Goal: Transaction & Acquisition: Purchase product/service

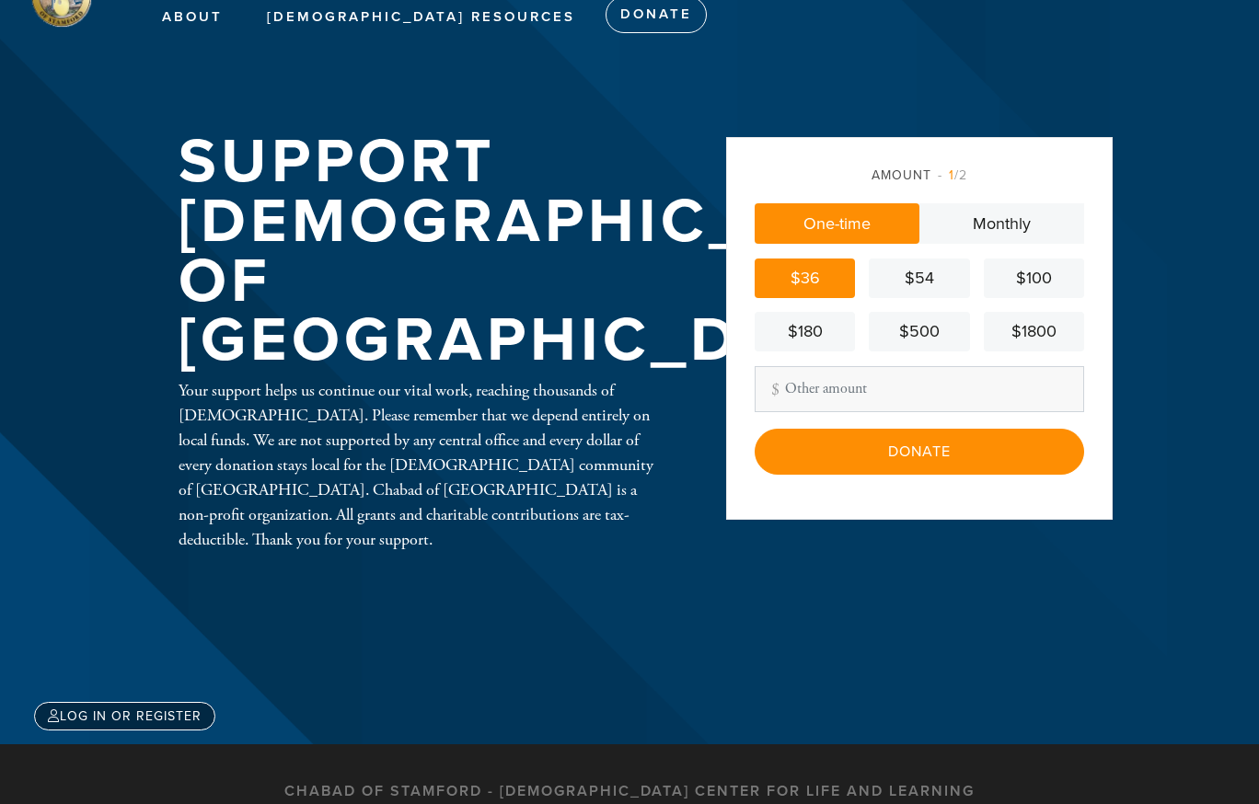
scroll to position [92, 0]
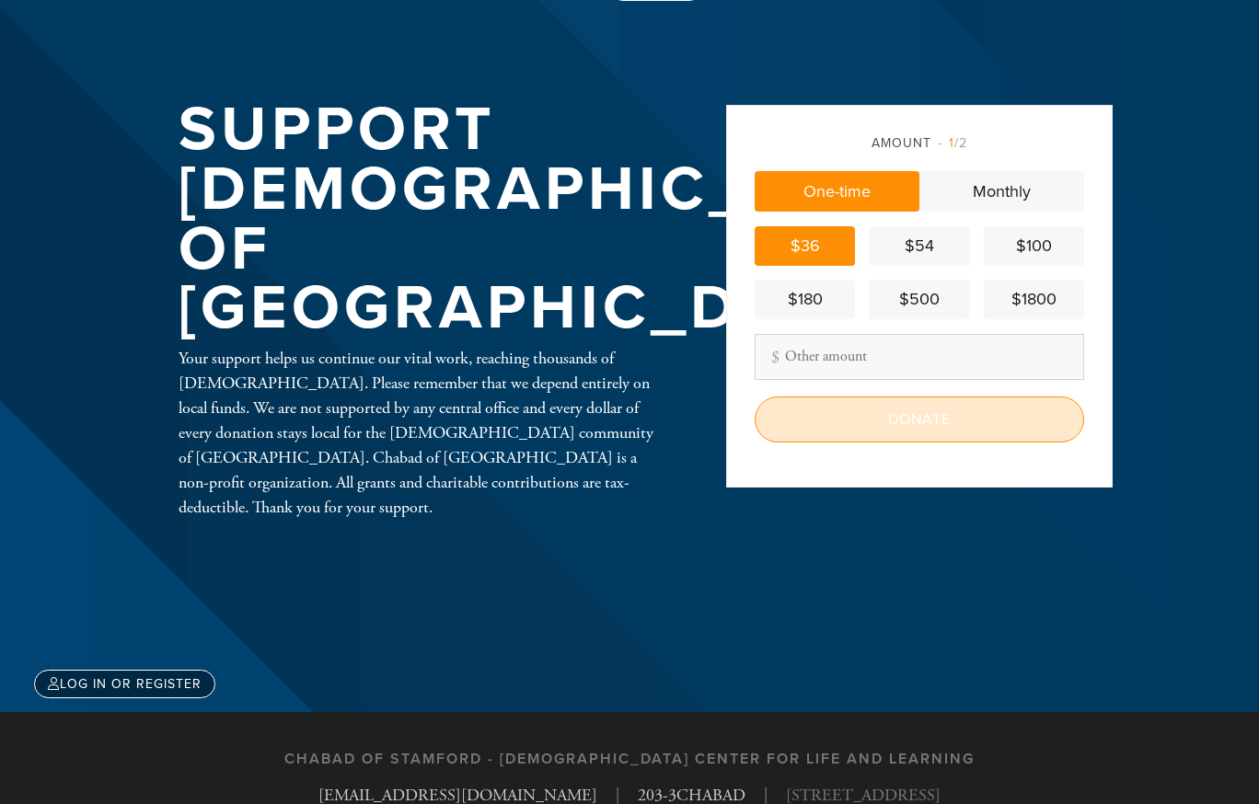
click at [916, 416] on input "Donate" at bounding box center [919, 420] width 329 height 46
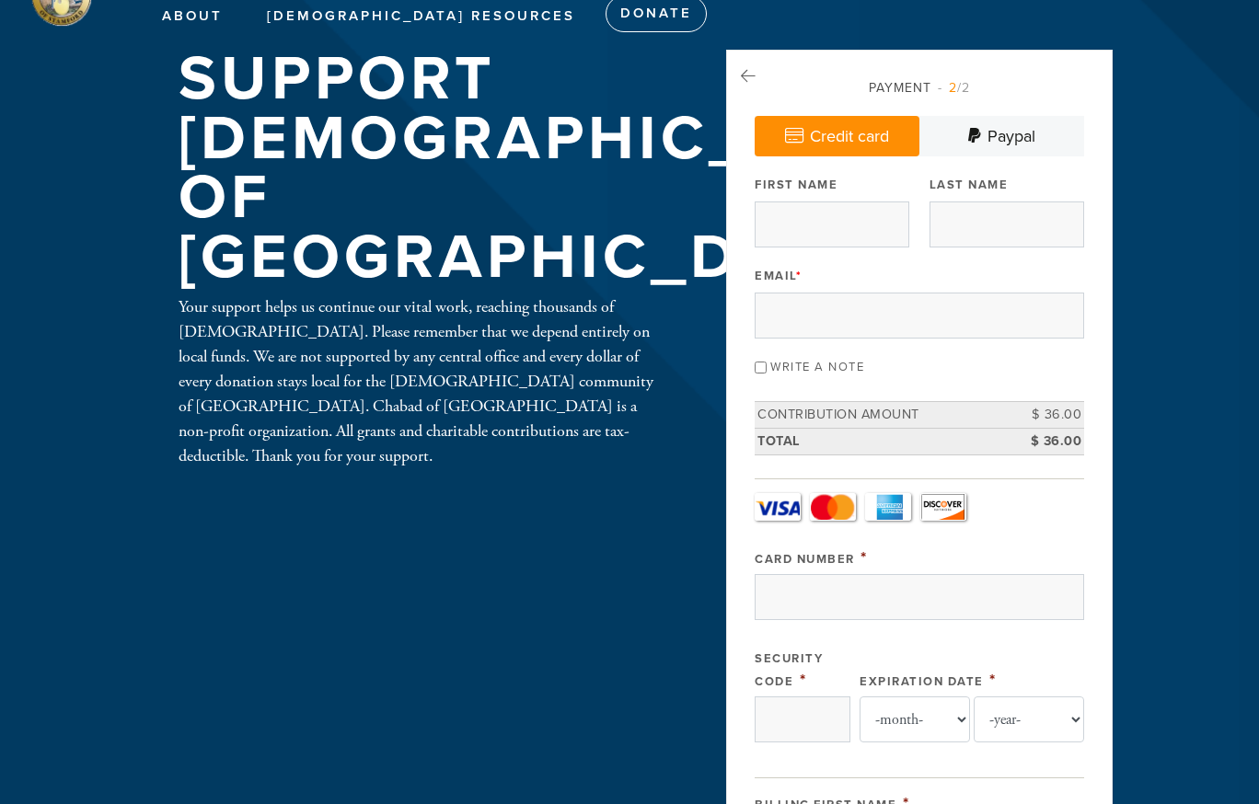
scroll to position [92, 0]
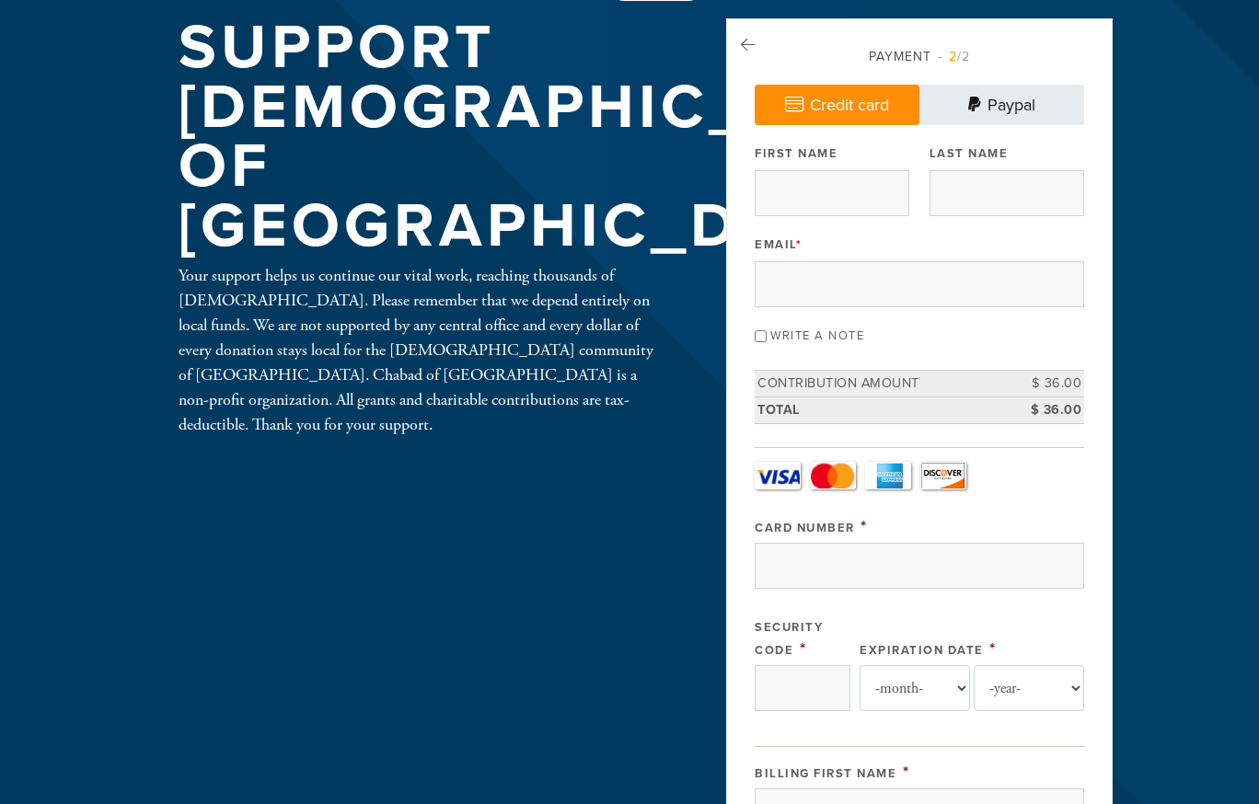
click at [1013, 104] on link "Paypal" at bounding box center [1001, 105] width 165 height 40
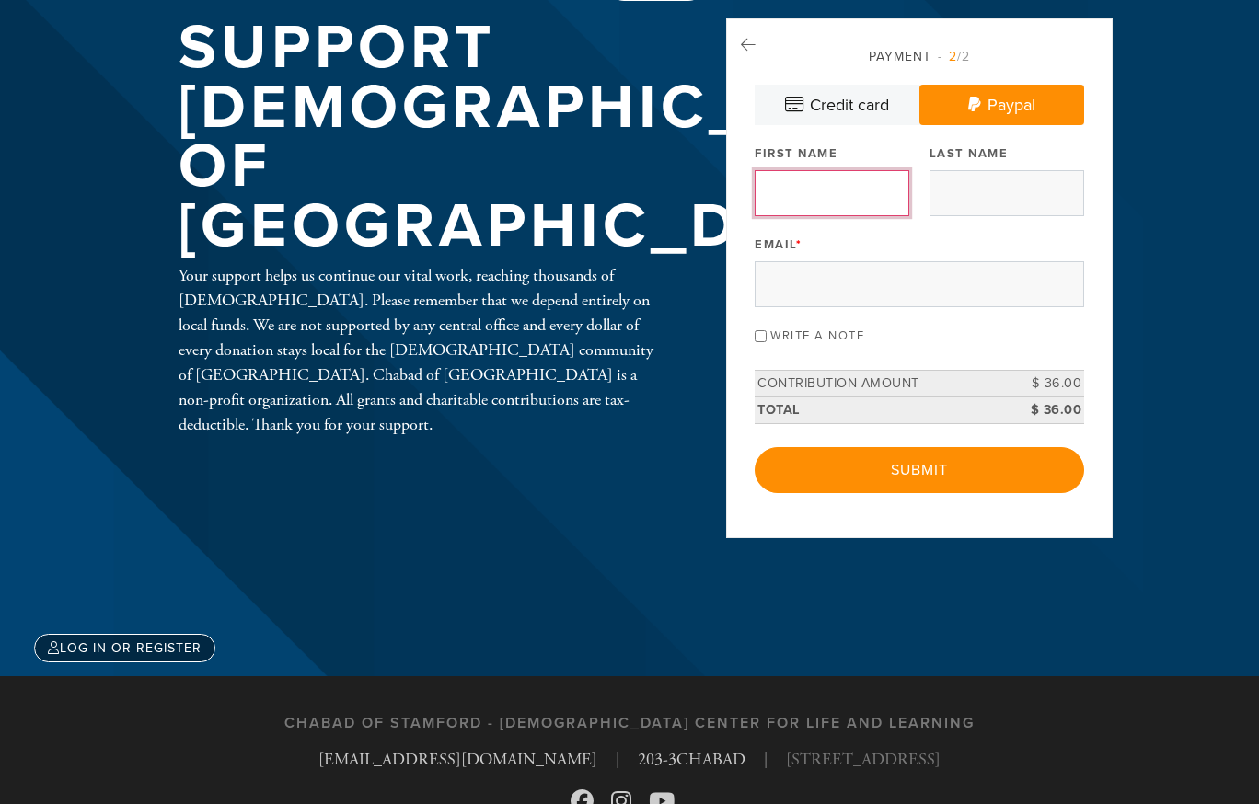
click at [816, 194] on input "First Name" at bounding box center [832, 193] width 155 height 46
type input "Lev"
click at [980, 195] on input "Last Name" at bounding box center [1007, 193] width 155 height 46
type input "Kozakov"
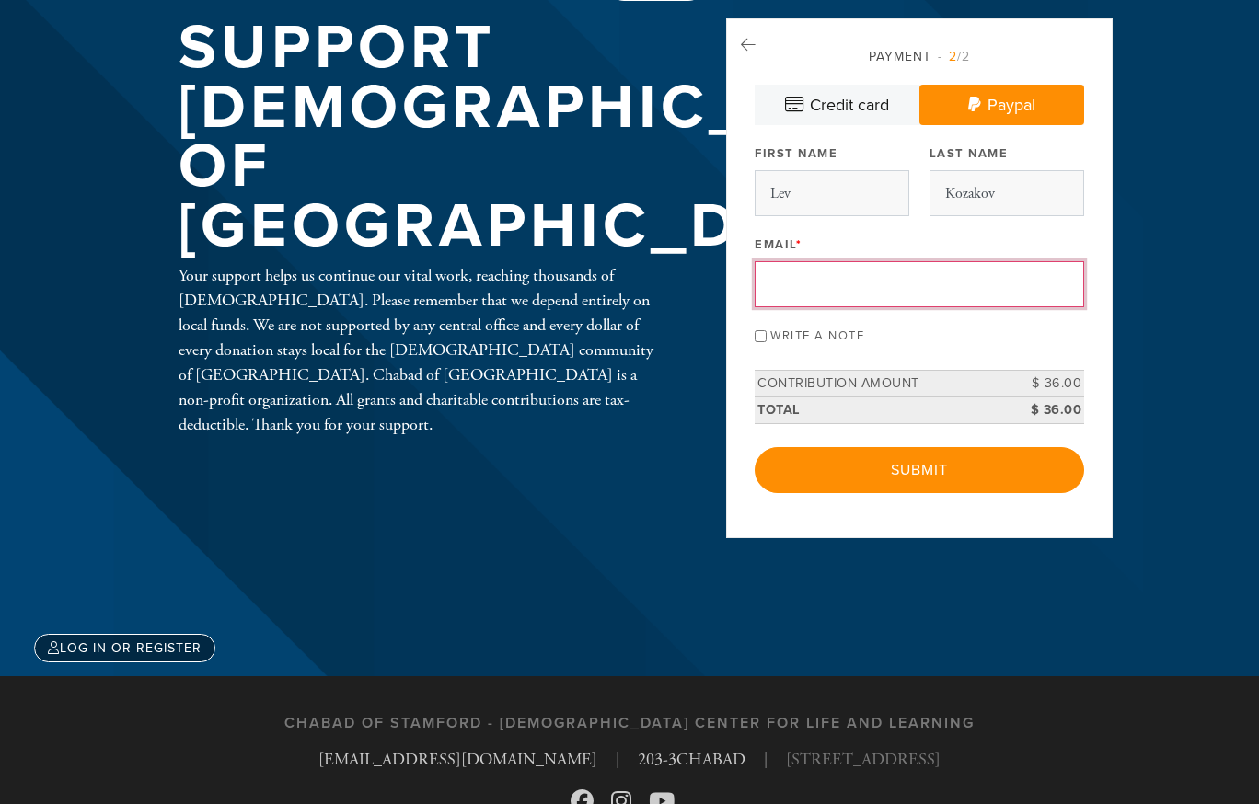
click at [877, 284] on input "Email *" at bounding box center [919, 284] width 329 height 46
type input "lev.kozakov@yahoo.com"
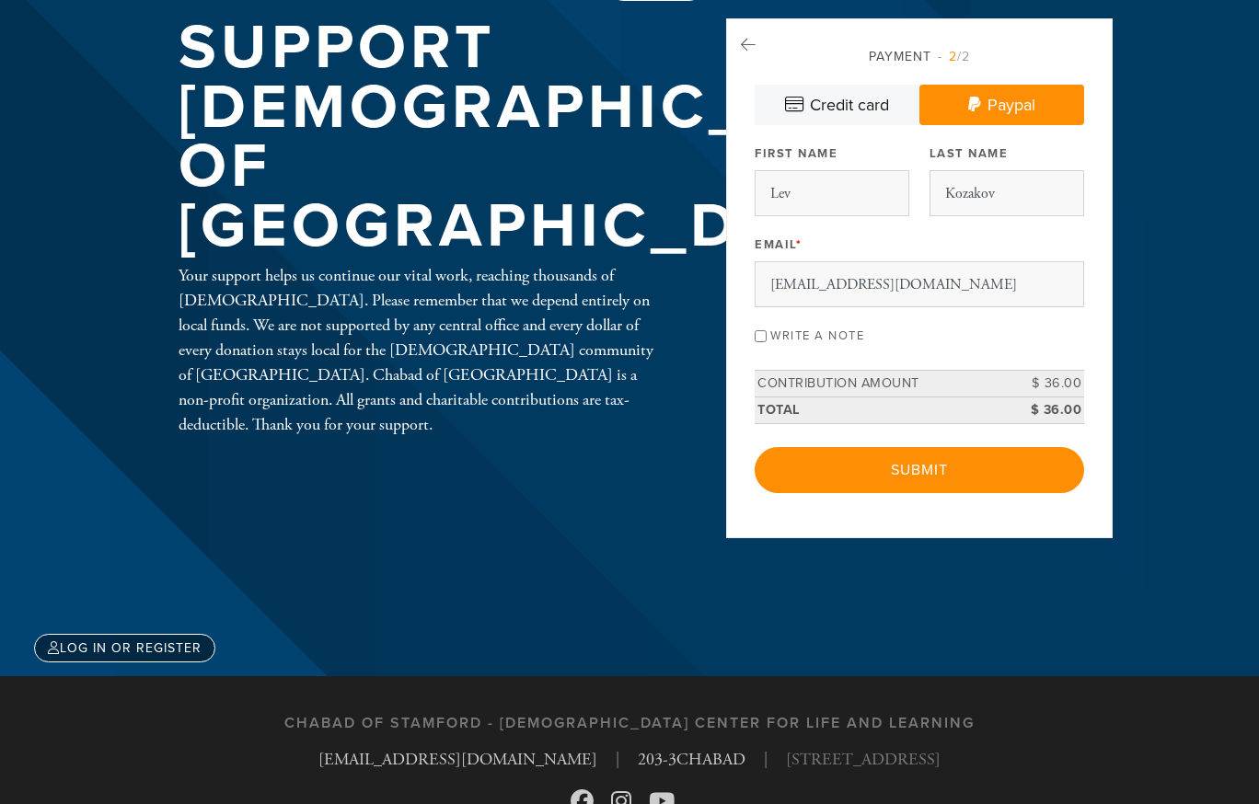
click at [760, 336] on input "Write a note" at bounding box center [761, 336] width 12 height 12
checkbox input "true"
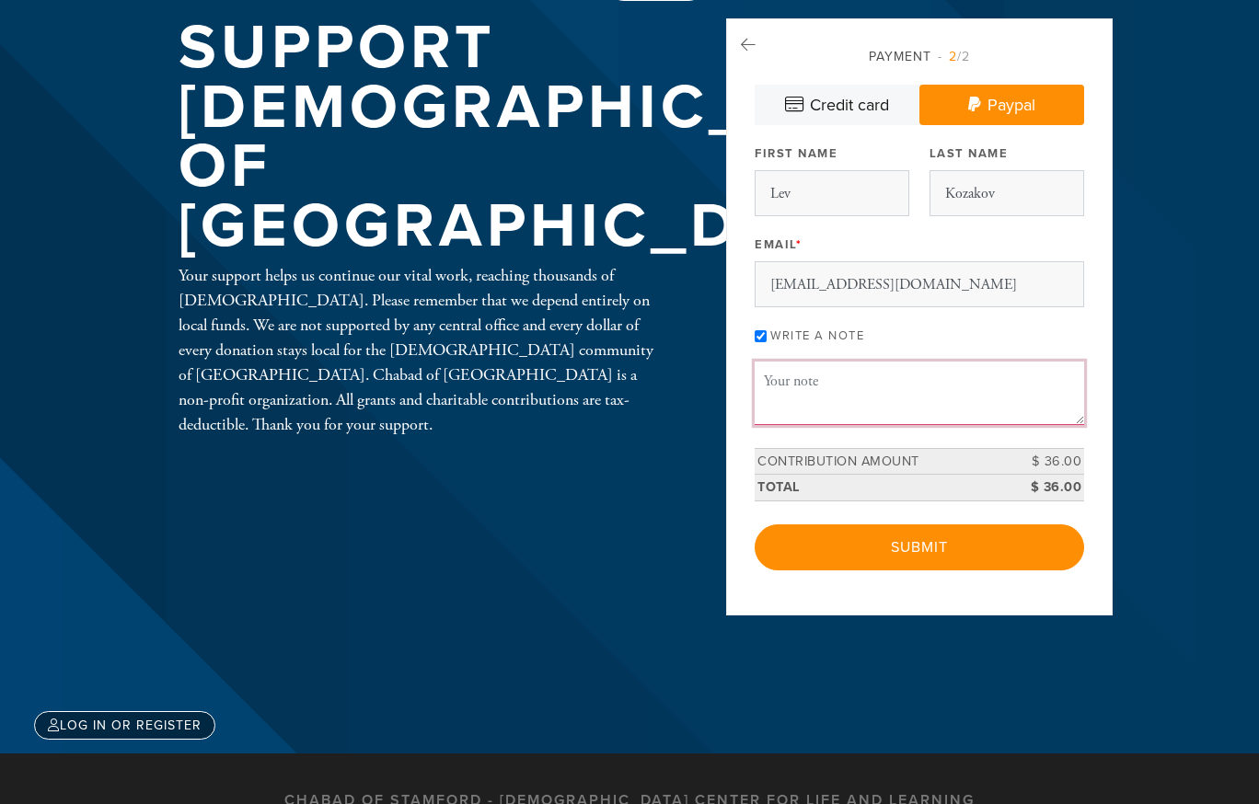
click at [854, 383] on textarea "Message or dedication" at bounding box center [919, 393] width 329 height 63
type textarea "Thanks for the beautiful calendar"
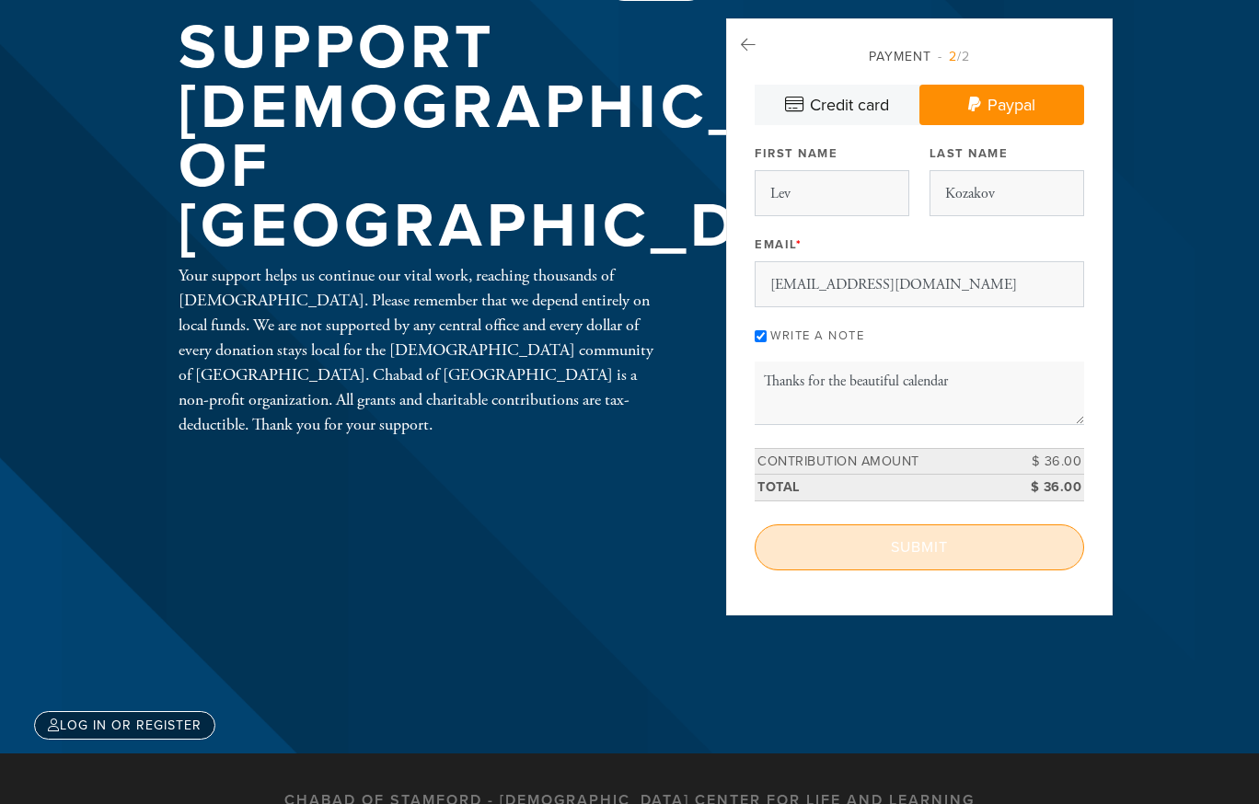
click at [916, 553] on input "Submit" at bounding box center [919, 548] width 329 height 46
